Goal: Task Accomplishment & Management: Manage account settings

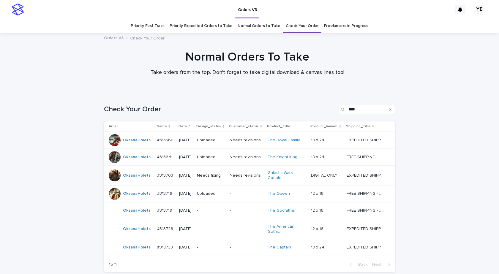
scroll to position [19, 0]
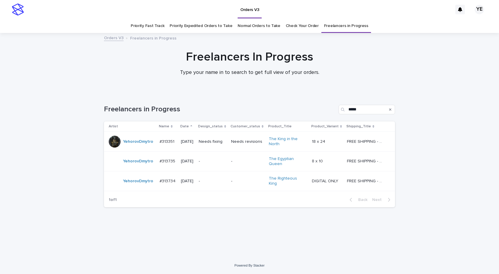
click at [61, 141] on div "Loading... Saving… Loading... Saving… Freelancers in Progress ***** Artist Name…" at bounding box center [249, 175] width 499 height 164
click at [465, 163] on div "Loading... Saving… Loading... Saving… Freelancers in Progress ***** Artist Name…" at bounding box center [249, 175] width 499 height 164
click at [78, 69] on div "Freelancers In Progress Type your name in to search to get full view of your or…" at bounding box center [249, 65] width 499 height 31
click at [138, 167] on div "YehorovDmytro" at bounding box center [132, 162] width 46 height 12
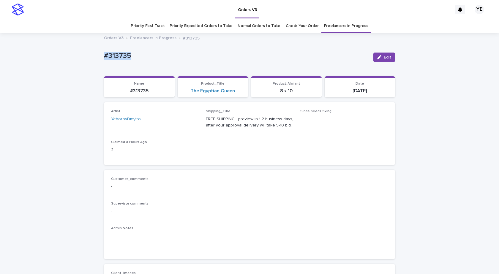
drag, startPoint x: 119, startPoint y: 54, endPoint x: 80, endPoint y: 58, distance: 38.5
copy p "#313735"
click at [384, 58] on span "Edit" at bounding box center [387, 57] width 7 height 4
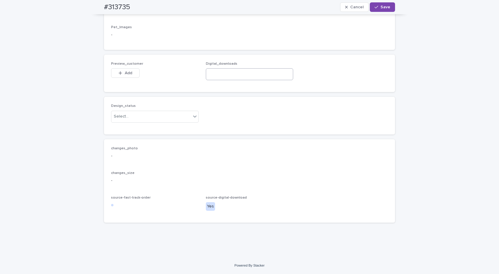
scroll to position [372, 0]
click at [232, 80] on div "Digital_downloads" at bounding box center [250, 73] width 88 height 23
click at [226, 78] on input at bounding box center [250, 74] width 88 height 12
paste input "**********"
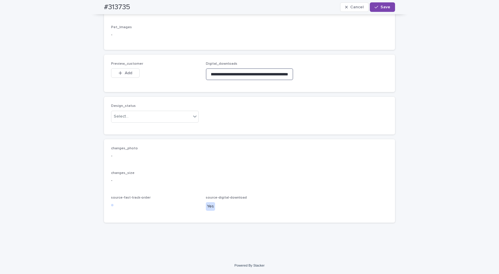
type input "**********"
drag, startPoint x: 153, startPoint y: 124, endPoint x: 154, endPoint y: 121, distance: 3.4
click at [153, 124] on div "Design_status Select..." at bounding box center [155, 115] width 88 height 23
click at [151, 119] on div "Select..." at bounding box center [151, 117] width 80 height 10
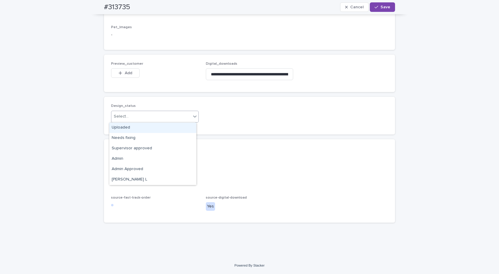
click at [119, 127] on div "Uploaded" at bounding box center [152, 128] width 87 height 10
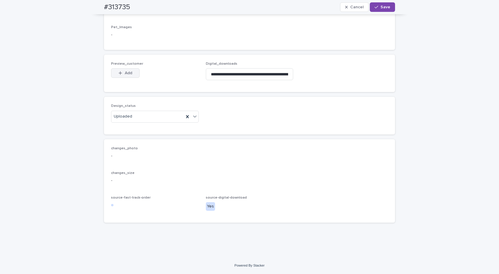
click at [119, 73] on icon "button" at bounding box center [120, 73] width 3 height 3
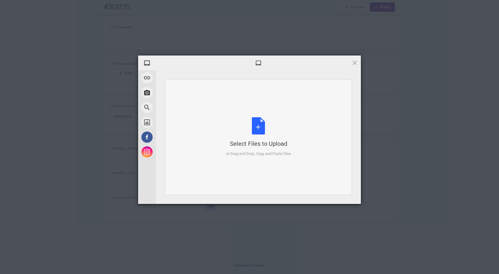
click at [265, 126] on div "Select Files to Upload or Drag and Drop, Copy and Paste Files" at bounding box center [258, 137] width 65 height 40
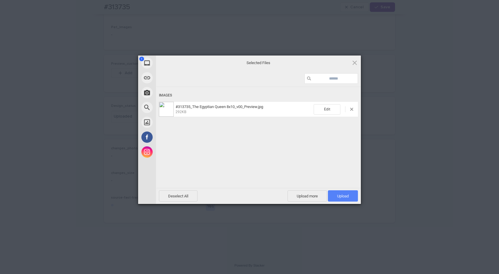
click at [342, 192] on span "Upload 1" at bounding box center [343, 195] width 30 height 11
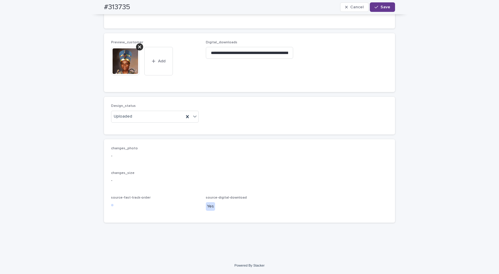
click at [377, 5] on div "button" at bounding box center [378, 7] width 6 height 4
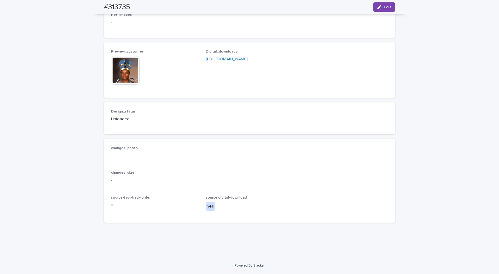
click at [124, 77] on img at bounding box center [125, 70] width 29 height 29
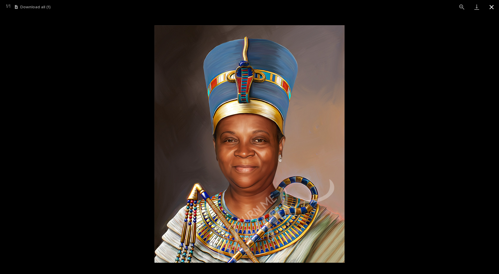
click at [494, 6] on button "Close gallery" at bounding box center [491, 7] width 15 height 14
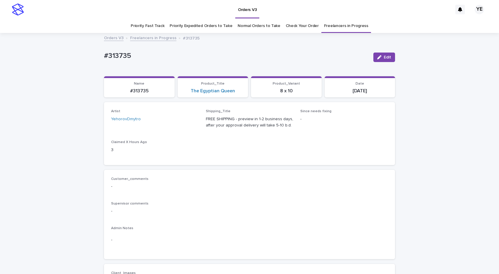
click at [154, 40] on link "Freelancers in Progress" at bounding box center [153, 37] width 46 height 7
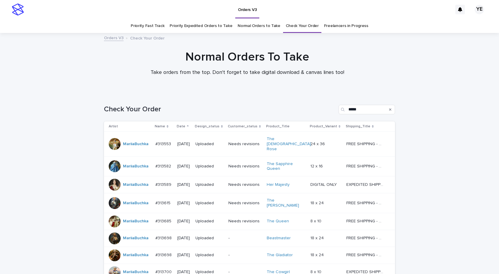
scroll to position [64, 0]
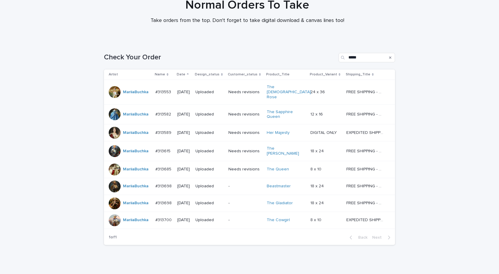
scroll to position [64, 0]
